Goal: Check status: Check status

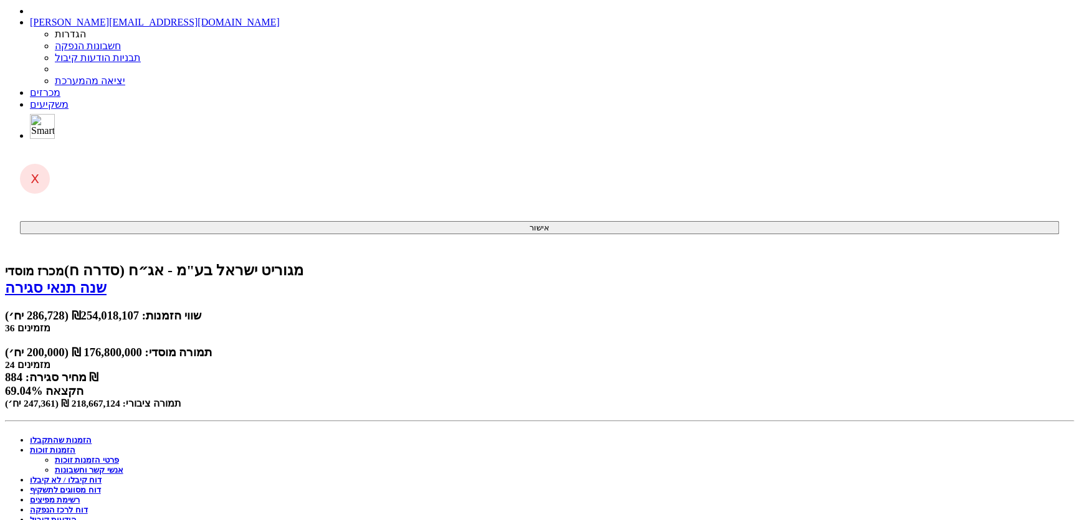
scroll to position [136, 0]
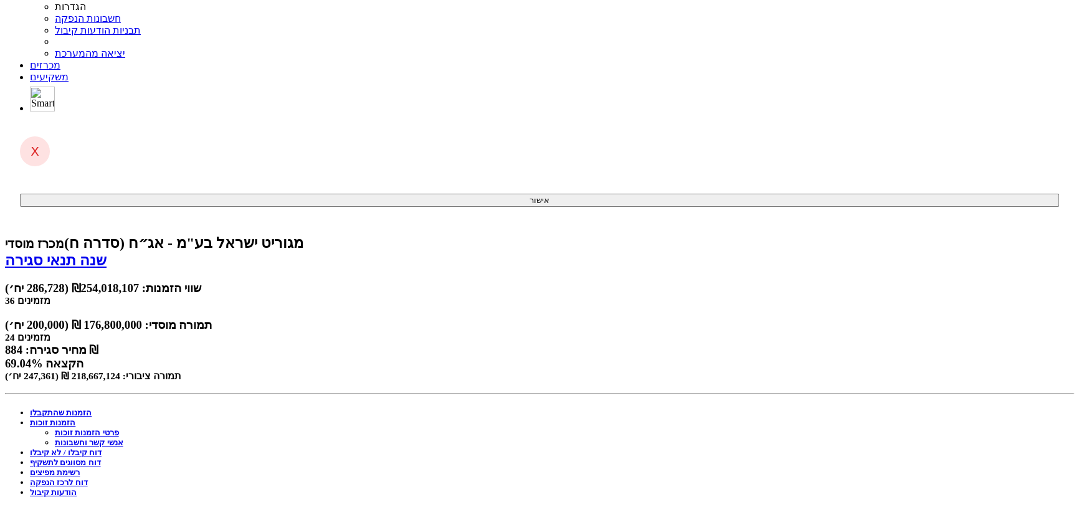
click at [60, 60] on link "מכרזים" at bounding box center [45, 65] width 31 height 11
